Goal: Information Seeking & Learning: Learn about a topic

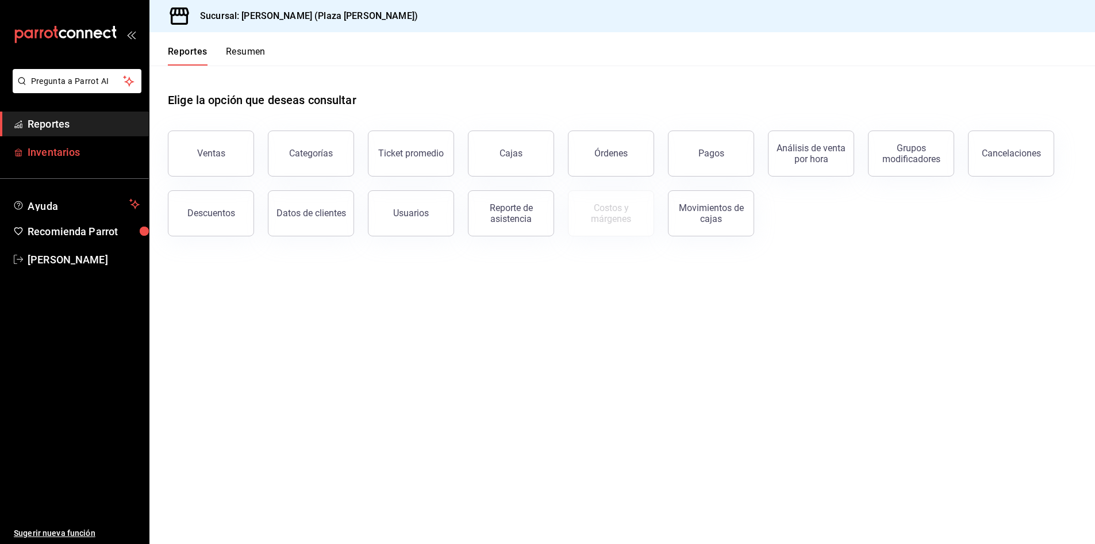
click at [111, 154] on span "Inventarios" at bounding box center [84, 152] width 112 height 16
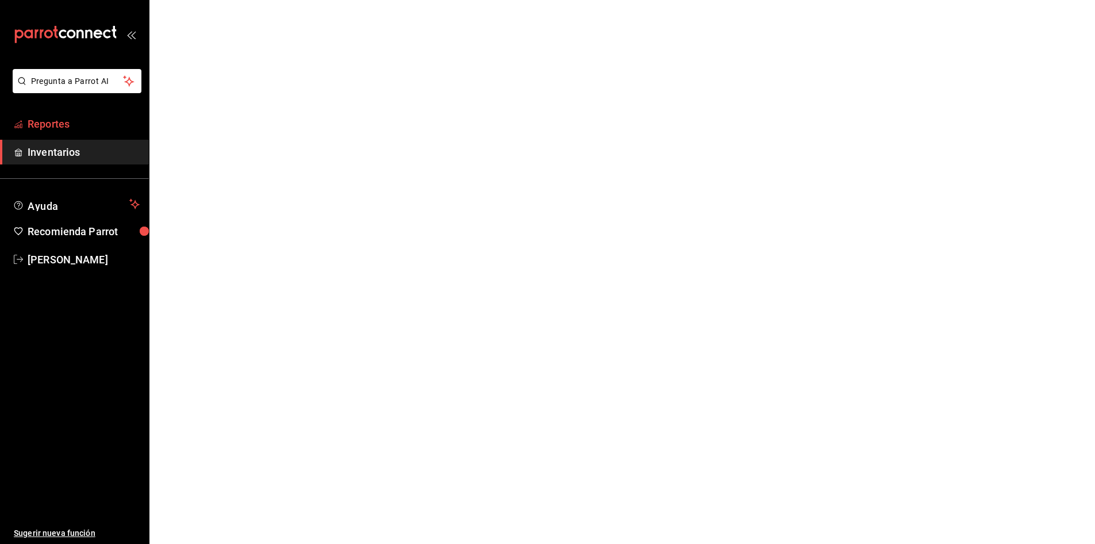
click at [95, 121] on span "Reportes" at bounding box center [84, 124] width 112 height 16
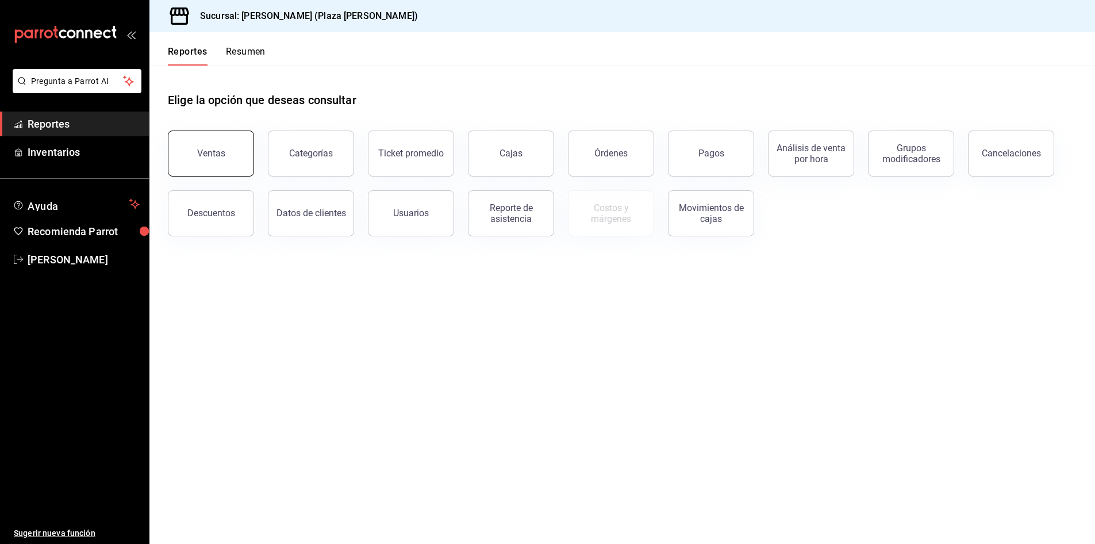
click at [230, 148] on button "Ventas" at bounding box center [211, 153] width 86 height 46
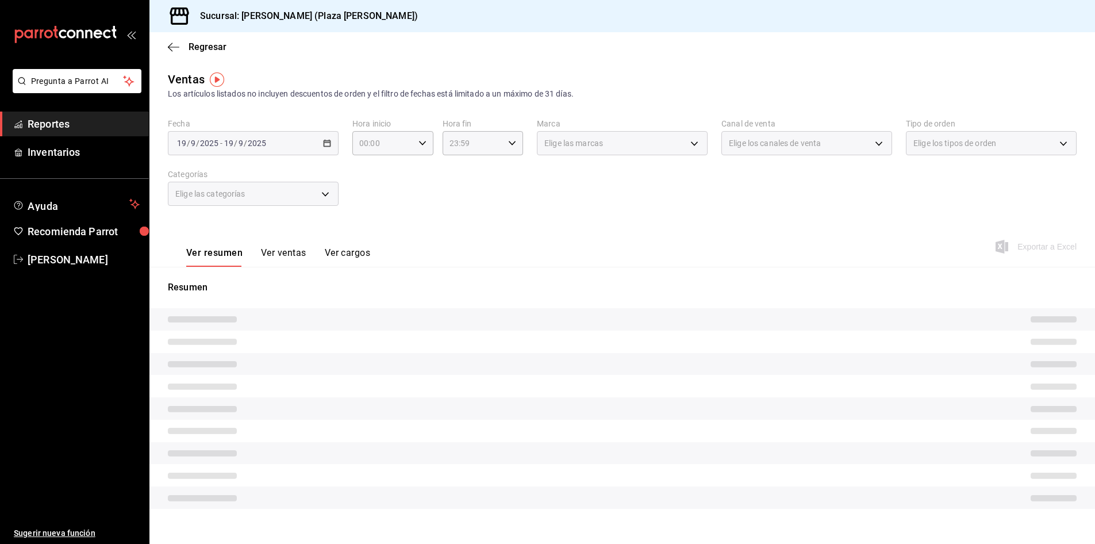
click at [310, 245] on div "Ver resumen Ver ventas Ver cargos" at bounding box center [269, 249] width 202 height 33
click at [298, 251] on button "Ver ventas" at bounding box center [283, 257] width 45 height 20
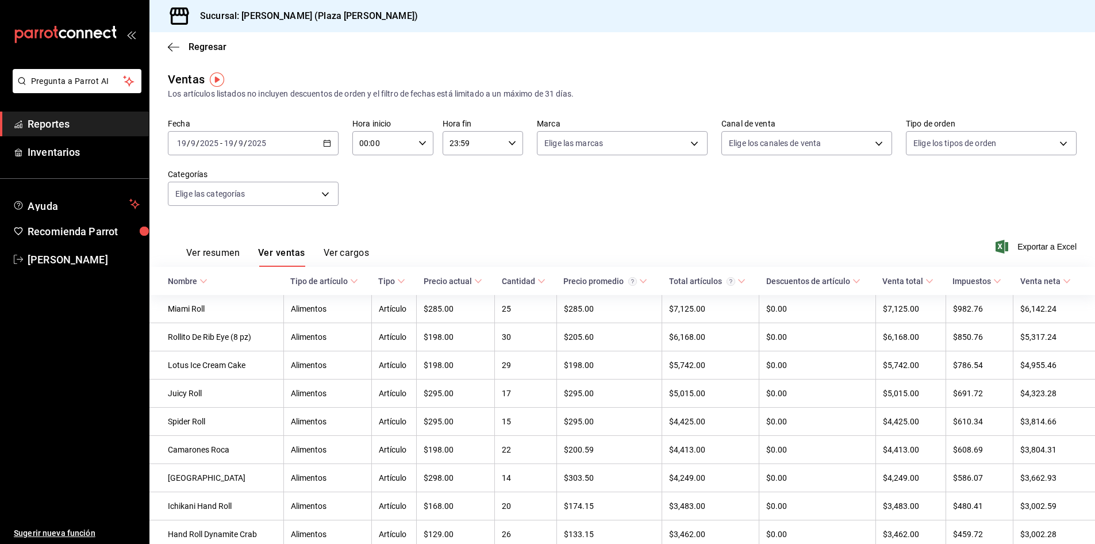
click at [337, 249] on button "Ver cargos" at bounding box center [346, 257] width 46 height 20
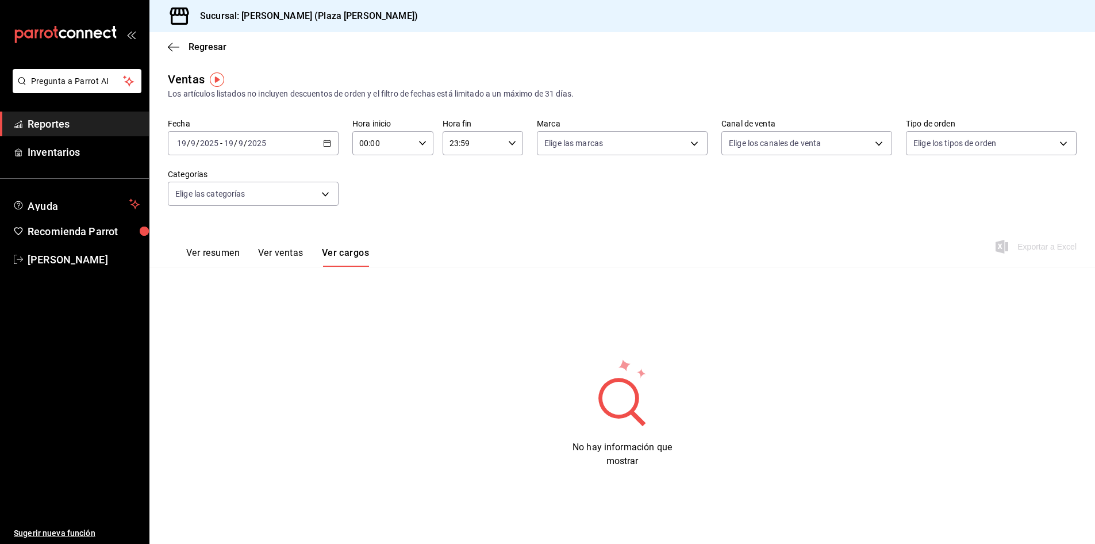
click at [75, 113] on link "Reportes" at bounding box center [74, 123] width 149 height 25
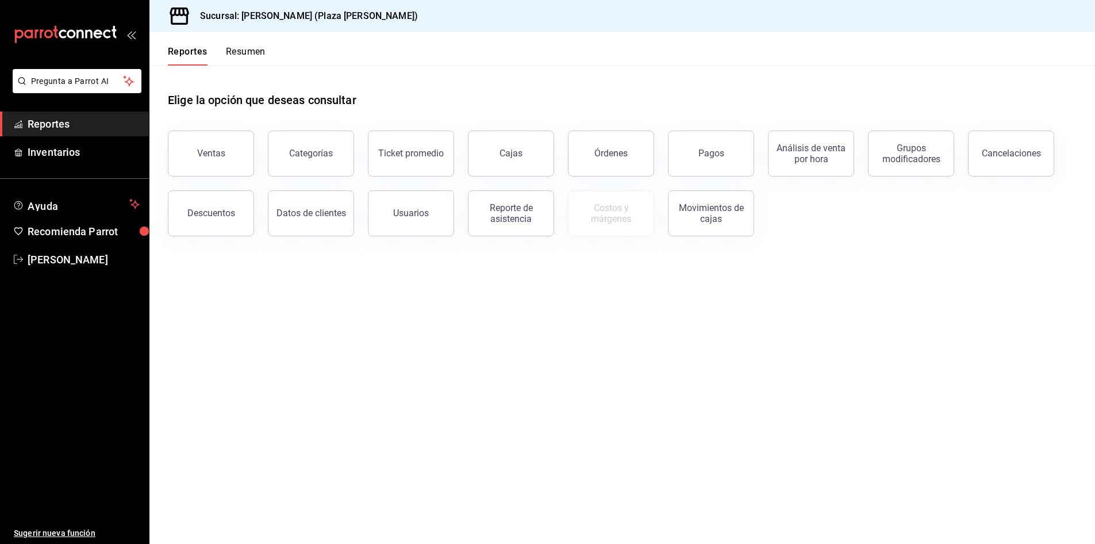
click at [221, 51] on div "Reportes Resumen" at bounding box center [217, 56] width 98 height 20
click at [226, 51] on button "Resumen" at bounding box center [246, 56] width 40 height 20
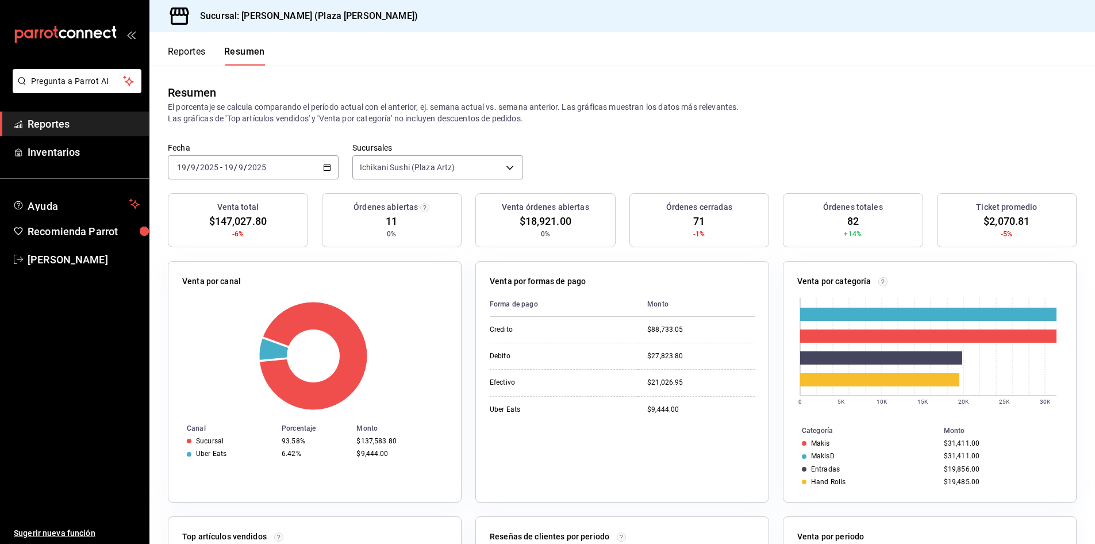
click at [421, 87] on div "Resumen" at bounding box center [622, 92] width 908 height 17
click at [1094, 124] on html "Pregunta a Parrot AI Reportes Inventarios Ayuda Recomienda Parrot JOSE GARCIA S…" at bounding box center [547, 272] width 1095 height 544
click at [40, 125] on span "Reportes" at bounding box center [84, 124] width 112 height 16
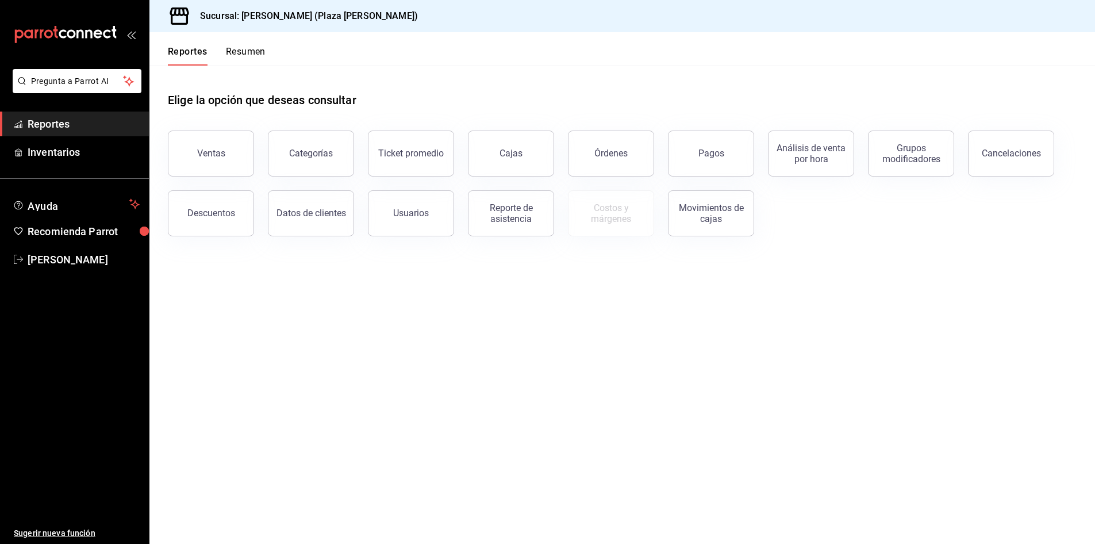
click at [257, 56] on button "Resumen" at bounding box center [246, 56] width 40 height 20
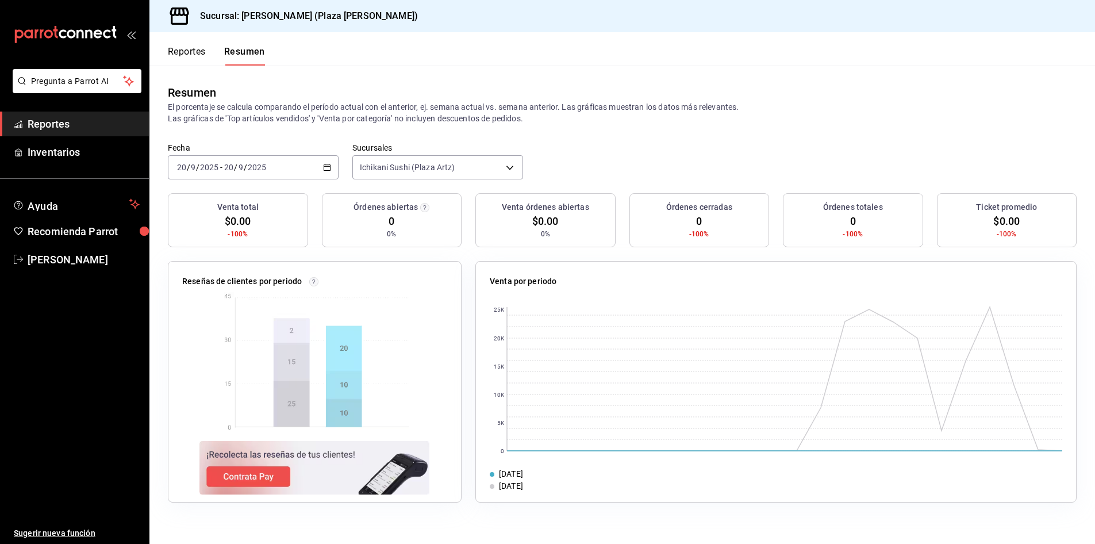
click at [325, 172] on div "[DATE] [DATE] - [DATE] [DATE]" at bounding box center [253, 167] width 171 height 24
click at [225, 329] on span "Rango de fechas" at bounding box center [222, 331] width 89 height 12
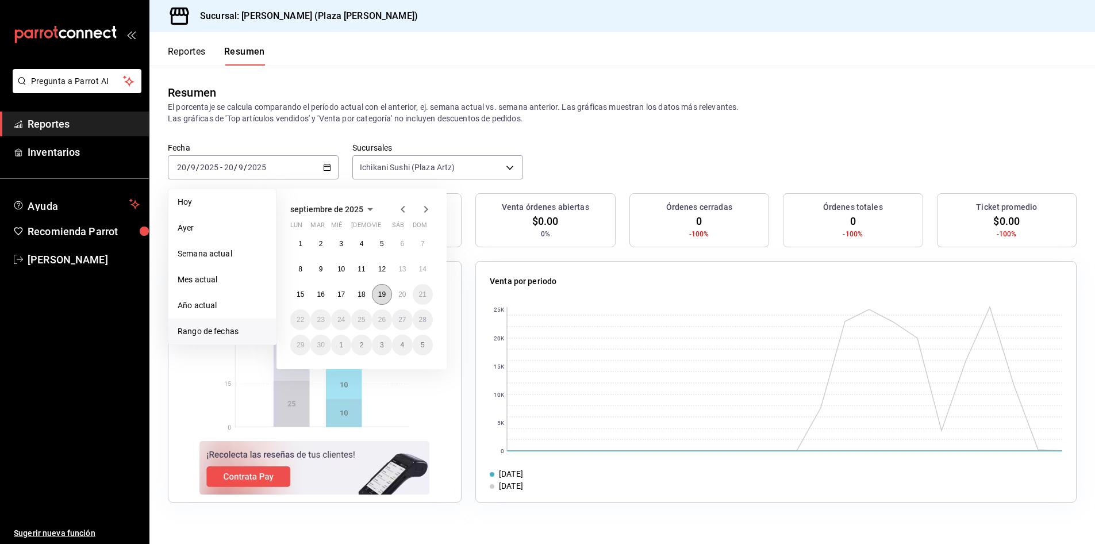
click at [384, 296] on abbr "19" at bounding box center [381, 294] width 7 height 8
click at [398, 292] on abbr "20" at bounding box center [401, 294] width 7 height 8
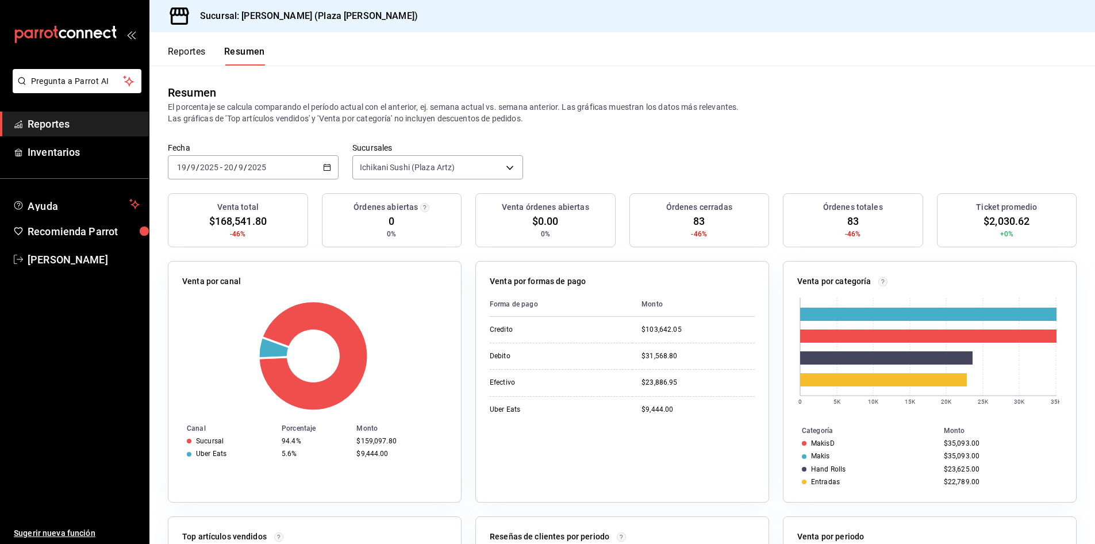
drag, startPoint x: 136, startPoint y: 120, endPoint x: 118, endPoint y: 126, distance: 18.9
click at [135, 120] on span "Reportes" at bounding box center [84, 124] width 112 height 16
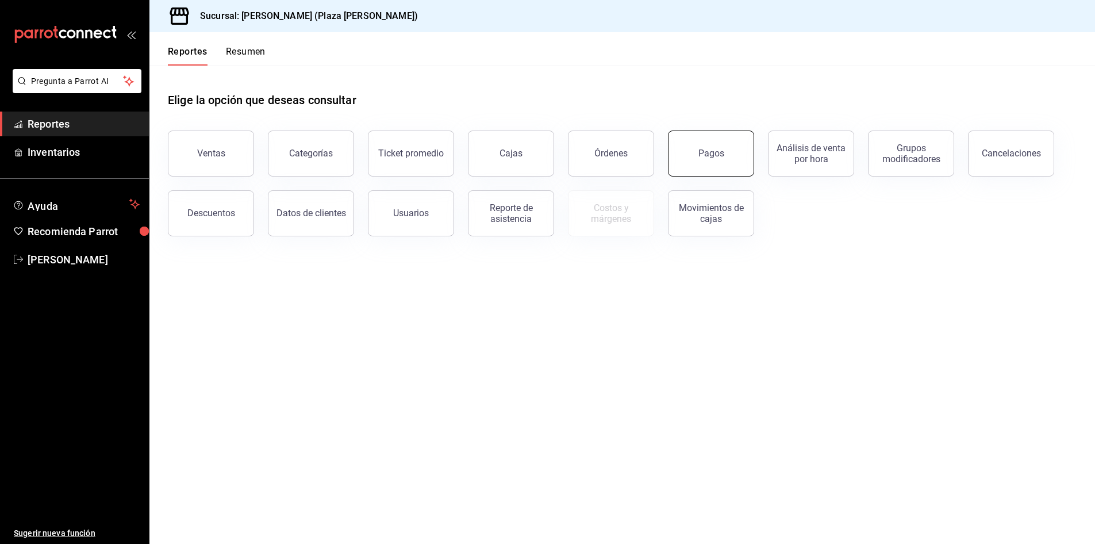
click at [717, 162] on button "Pagos" at bounding box center [711, 153] width 86 height 46
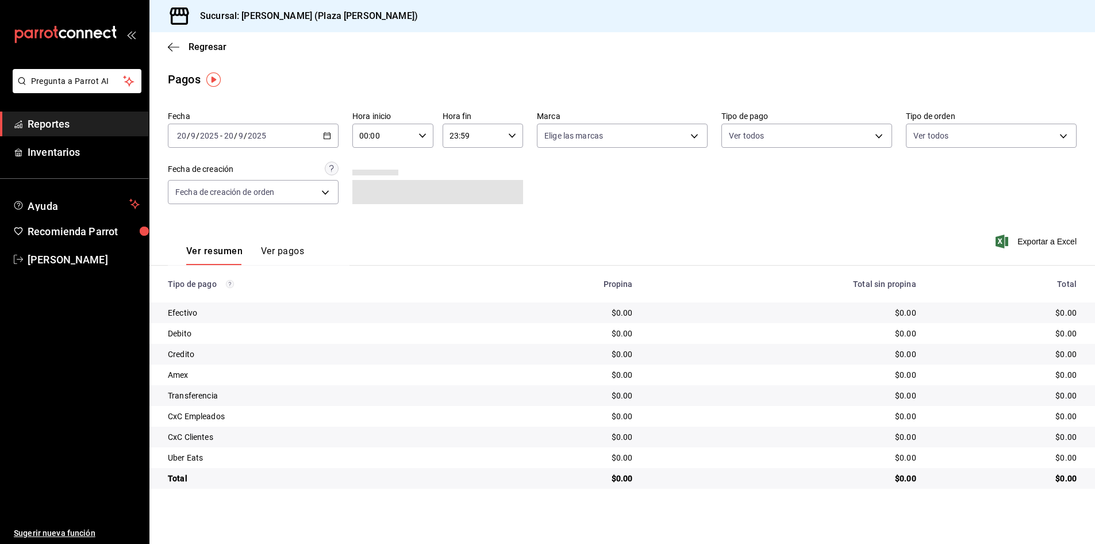
click at [326, 130] on div "[DATE] [DATE] - [DATE] [DATE]" at bounding box center [253, 136] width 171 height 24
click at [241, 295] on span "Rango de fechas" at bounding box center [222, 300] width 89 height 12
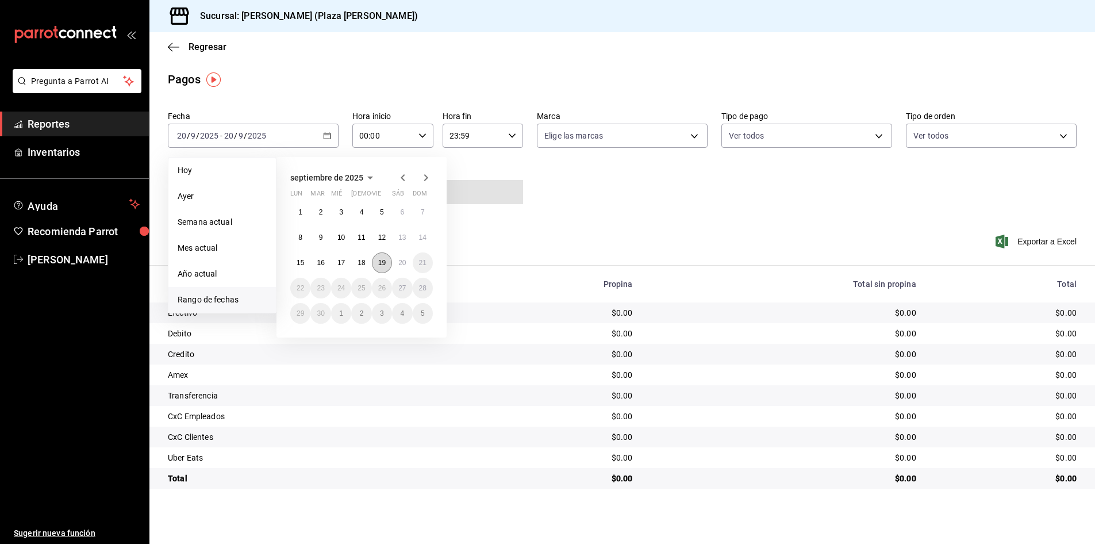
click at [380, 260] on abbr "19" at bounding box center [381, 263] width 7 height 8
click at [397, 258] on button "20" at bounding box center [402, 262] width 20 height 21
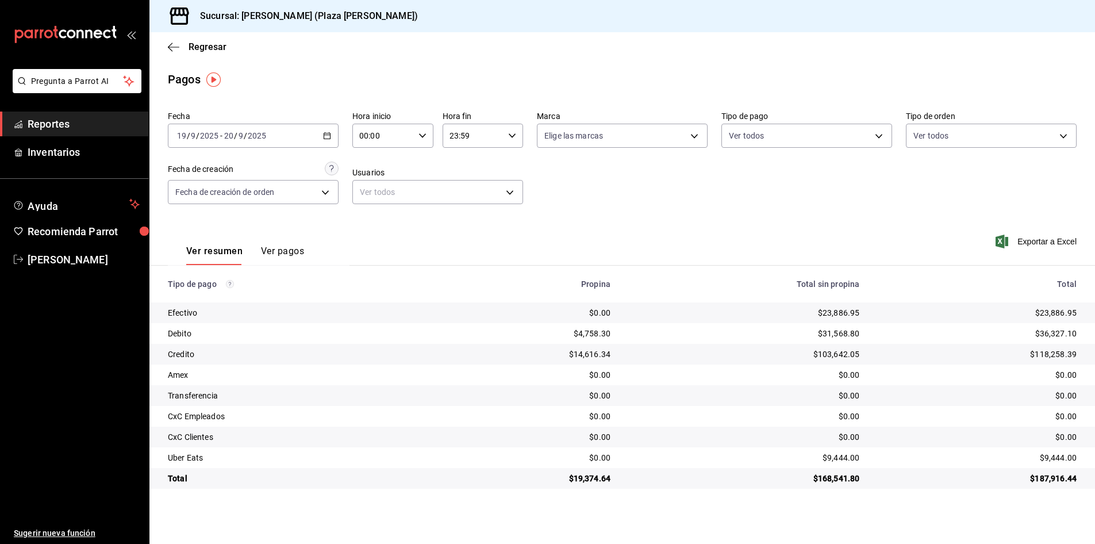
click at [76, 116] on span "Reportes" at bounding box center [84, 124] width 112 height 16
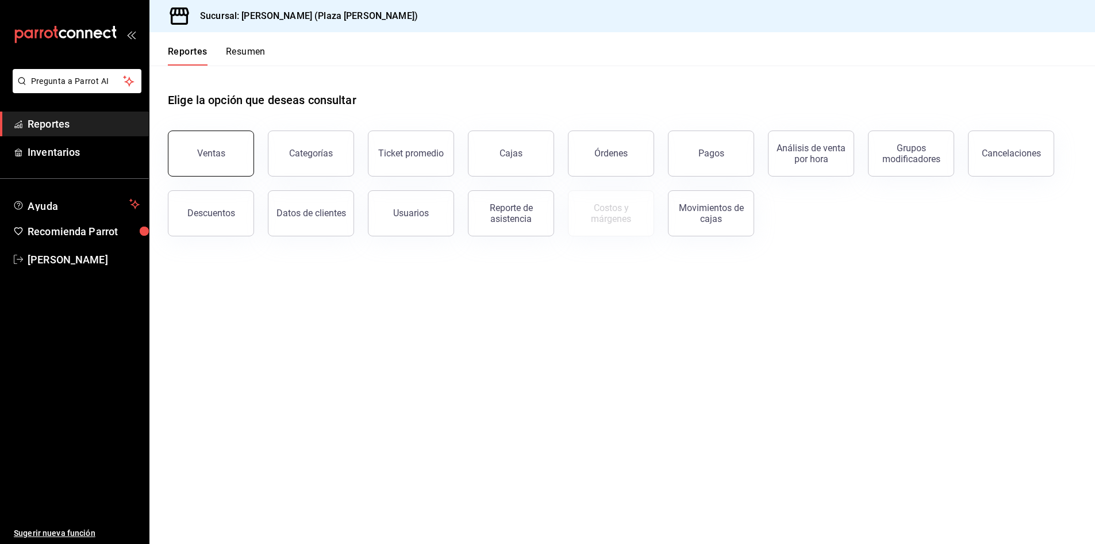
click at [209, 146] on button "Ventas" at bounding box center [211, 153] width 86 height 46
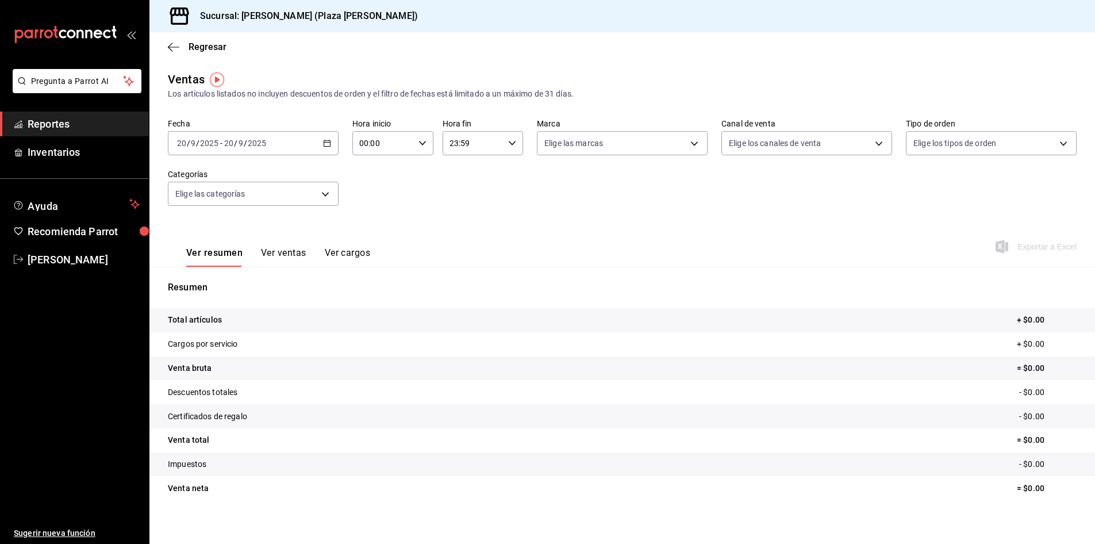
click at [318, 142] on div "[DATE] [DATE] - [DATE] [DATE]" at bounding box center [253, 143] width 171 height 24
click at [251, 179] on span "Hoy" at bounding box center [222, 178] width 89 height 12
click at [303, 155] on div "[DATE] [DATE] - [DATE] [DATE]" at bounding box center [253, 143] width 171 height 24
click at [238, 198] on span "Ayer" at bounding box center [222, 204] width 89 height 12
click at [278, 251] on button "Ver ventas" at bounding box center [283, 257] width 45 height 20
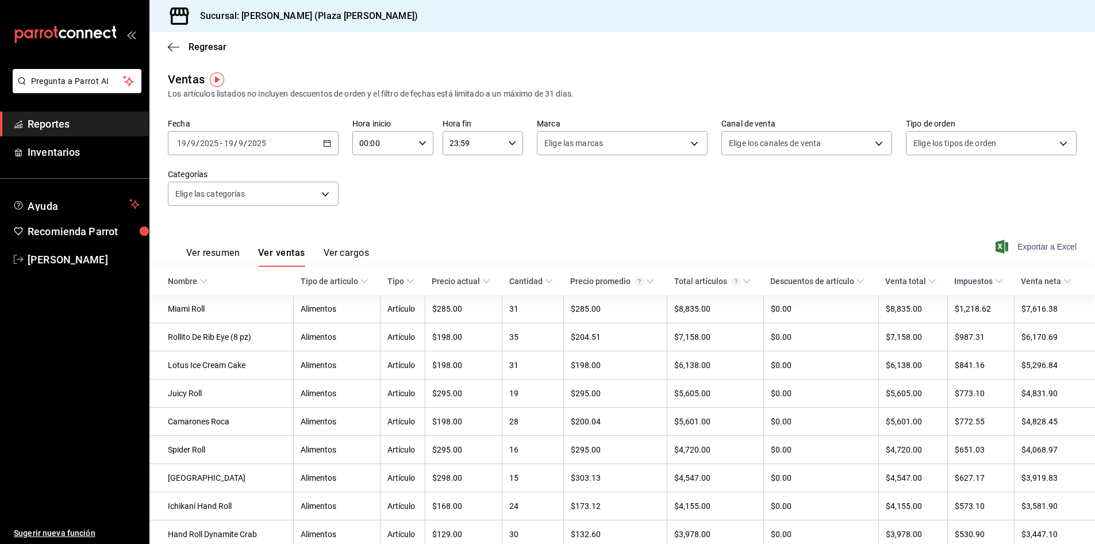
click at [1001, 253] on span "Exportar a Excel" at bounding box center [1036, 247] width 79 height 14
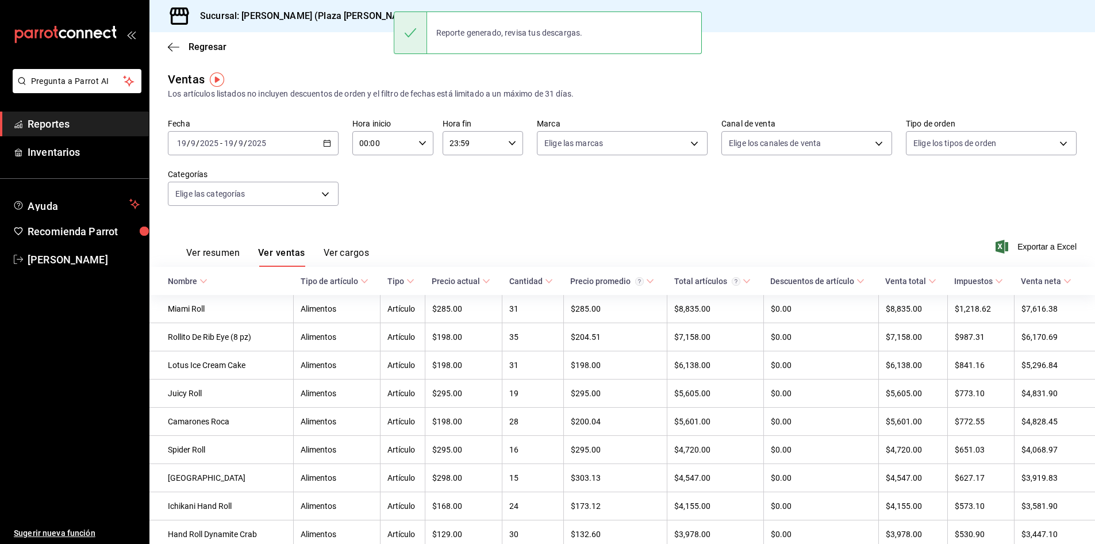
click at [637, 217] on div "Fecha [DATE] [DATE] - [DATE] [DATE] Hora inicio 00:00 Hora inicio Hora fin 23:5…" at bounding box center [622, 168] width 908 height 101
click at [90, 114] on link "Reportes" at bounding box center [74, 123] width 149 height 25
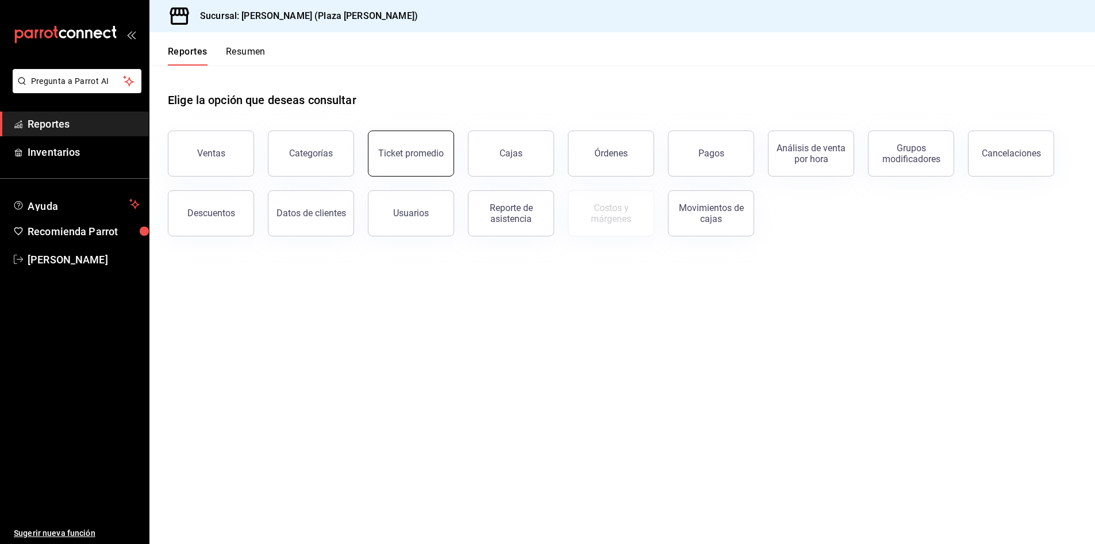
click at [401, 153] on div "Ticket promedio" at bounding box center [410, 153] width 65 height 11
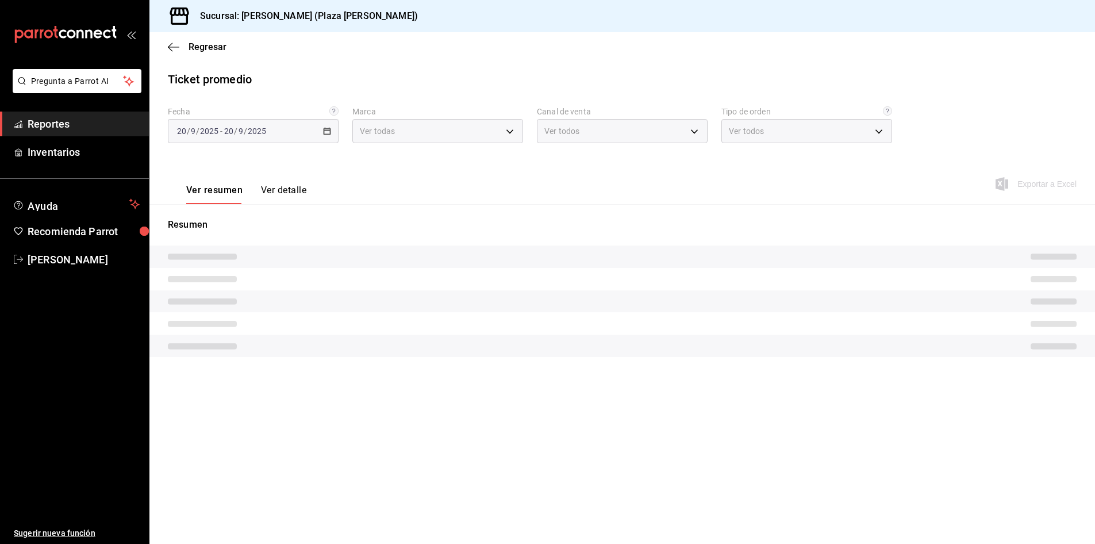
type input "abc0a998-24f3-49b9-87eb-b6f27766d4d5"
type input "PARROT,UBER_EATS,RAPPI,DIDI_FOOD,ONLINE"
type input "c62a6c8a-5deb-4e34-9cb3-511eee532814,EXTERNAL"
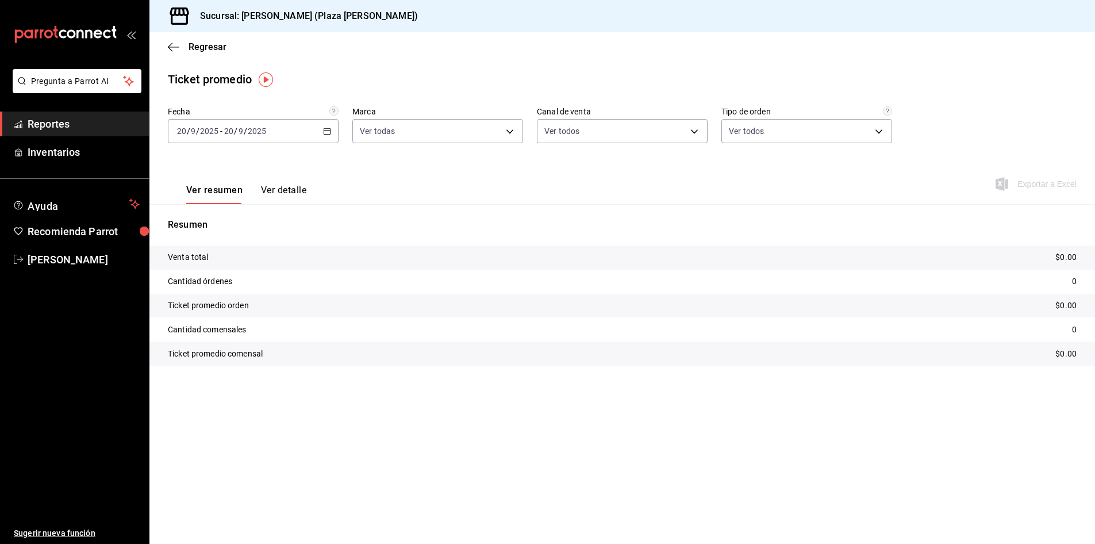
click at [284, 190] on button "Ver detalle" at bounding box center [283, 194] width 45 height 20
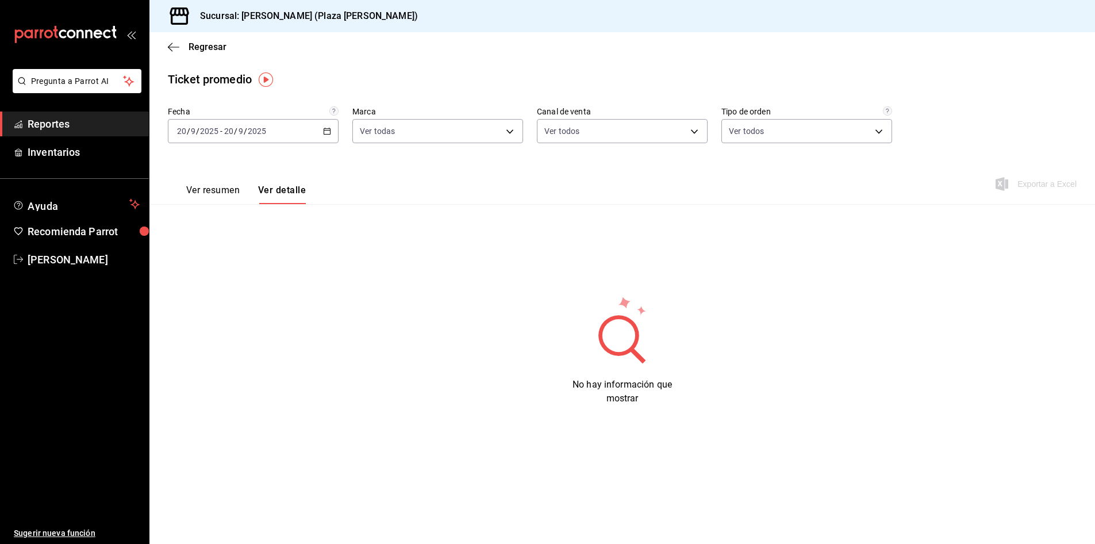
click at [332, 126] on div "[DATE] [DATE] - [DATE] [DATE]" at bounding box center [253, 131] width 171 height 24
click at [215, 167] on span "Hoy" at bounding box center [222, 166] width 89 height 12
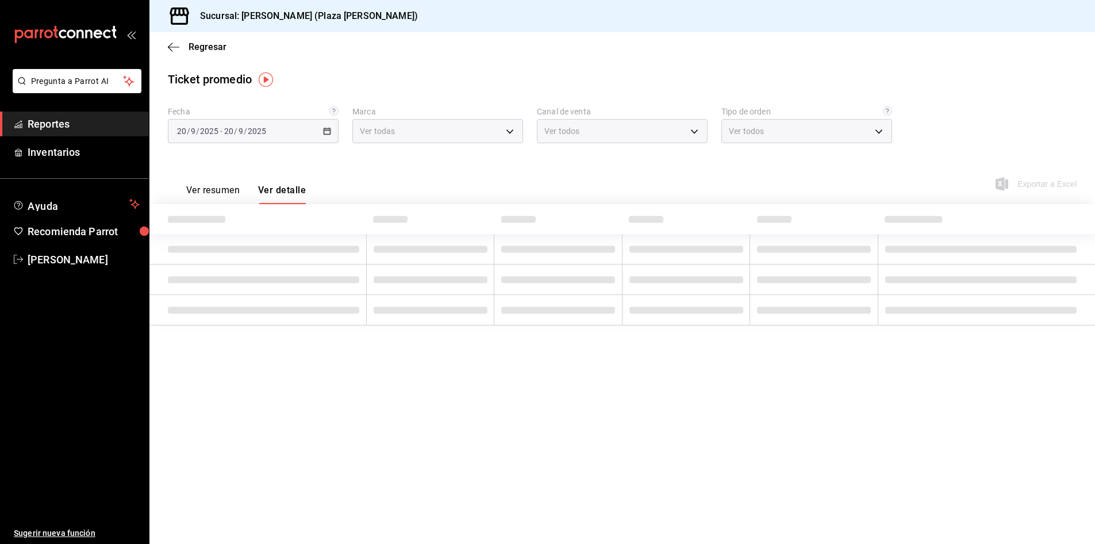
click at [215, 167] on div "Ver resumen Ver detalle Exportar a Excel" at bounding box center [621, 180] width 945 height 47
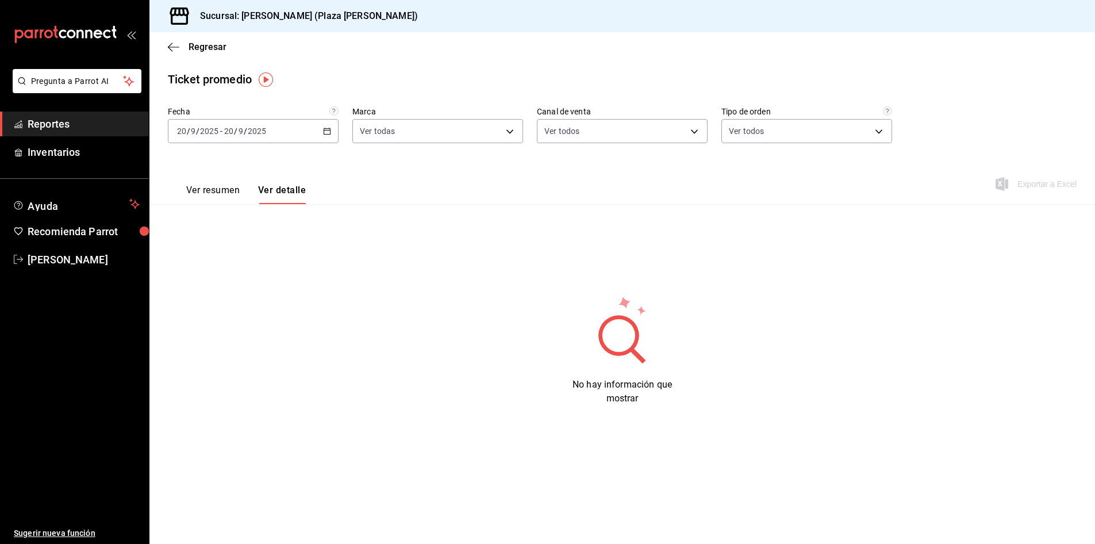
click at [323, 134] on \(Stroke\) "button" at bounding box center [326, 131] width 7 height 6
click at [261, 184] on li "Ayer" at bounding box center [221, 192] width 107 height 26
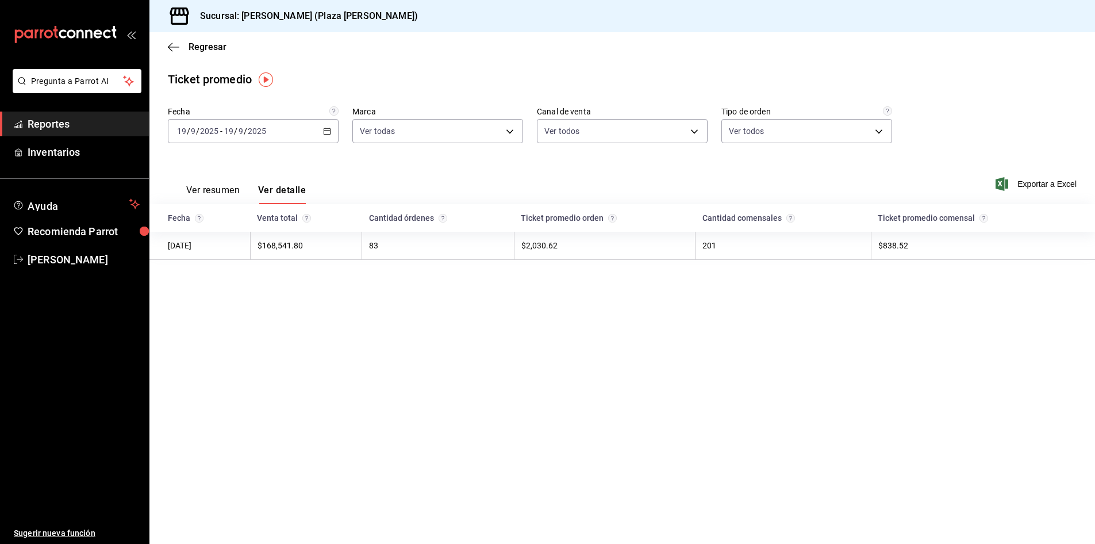
click at [34, 111] on li "Pregunta a Parrot AI" at bounding box center [75, 90] width 140 height 43
click at [39, 129] on span "Reportes" at bounding box center [84, 124] width 112 height 16
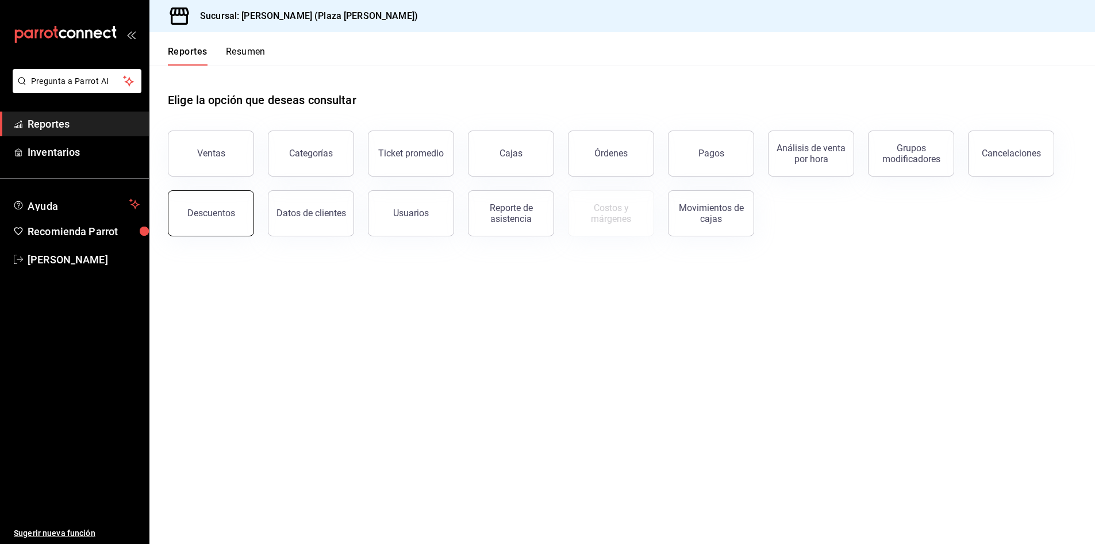
click at [209, 200] on button "Descuentos" at bounding box center [211, 213] width 86 height 46
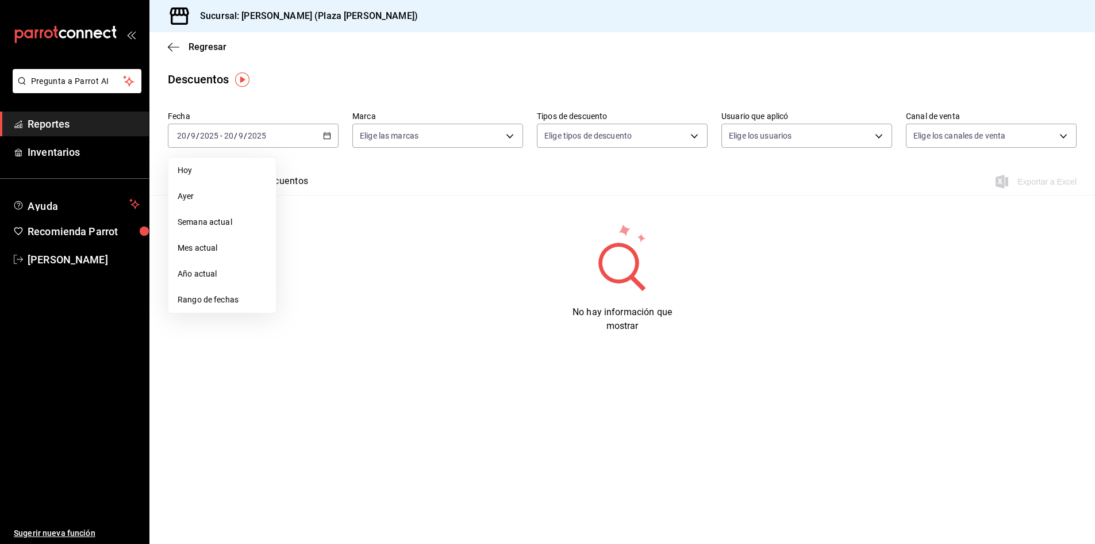
click at [232, 195] on span "Ayer" at bounding box center [222, 196] width 89 height 12
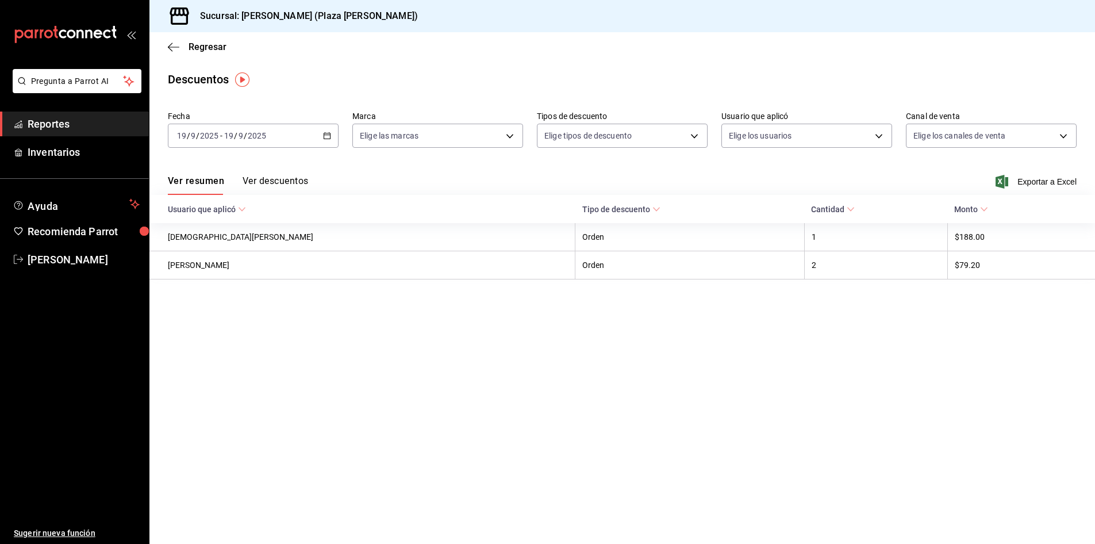
click at [276, 182] on button "Ver descuentos" at bounding box center [274, 185] width 65 height 20
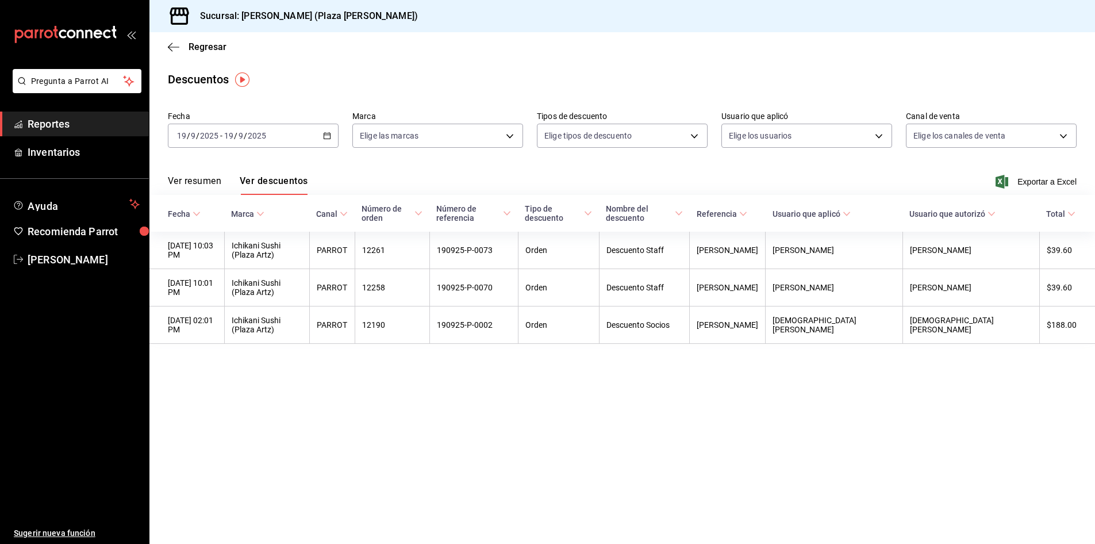
click at [255, 415] on main "Regresar Descuentos Fecha [DATE] [DATE] - [DATE] [DATE] Marca Elige las marcas …" at bounding box center [621, 287] width 945 height 511
click at [1039, 176] on span "Exportar a Excel" at bounding box center [1036, 182] width 79 height 14
click at [613, 54] on div "Regresar" at bounding box center [621, 46] width 945 height 29
click at [612, 54] on div "Regresar" at bounding box center [621, 46] width 945 height 29
